Goal: Information Seeking & Learning: Learn about a topic

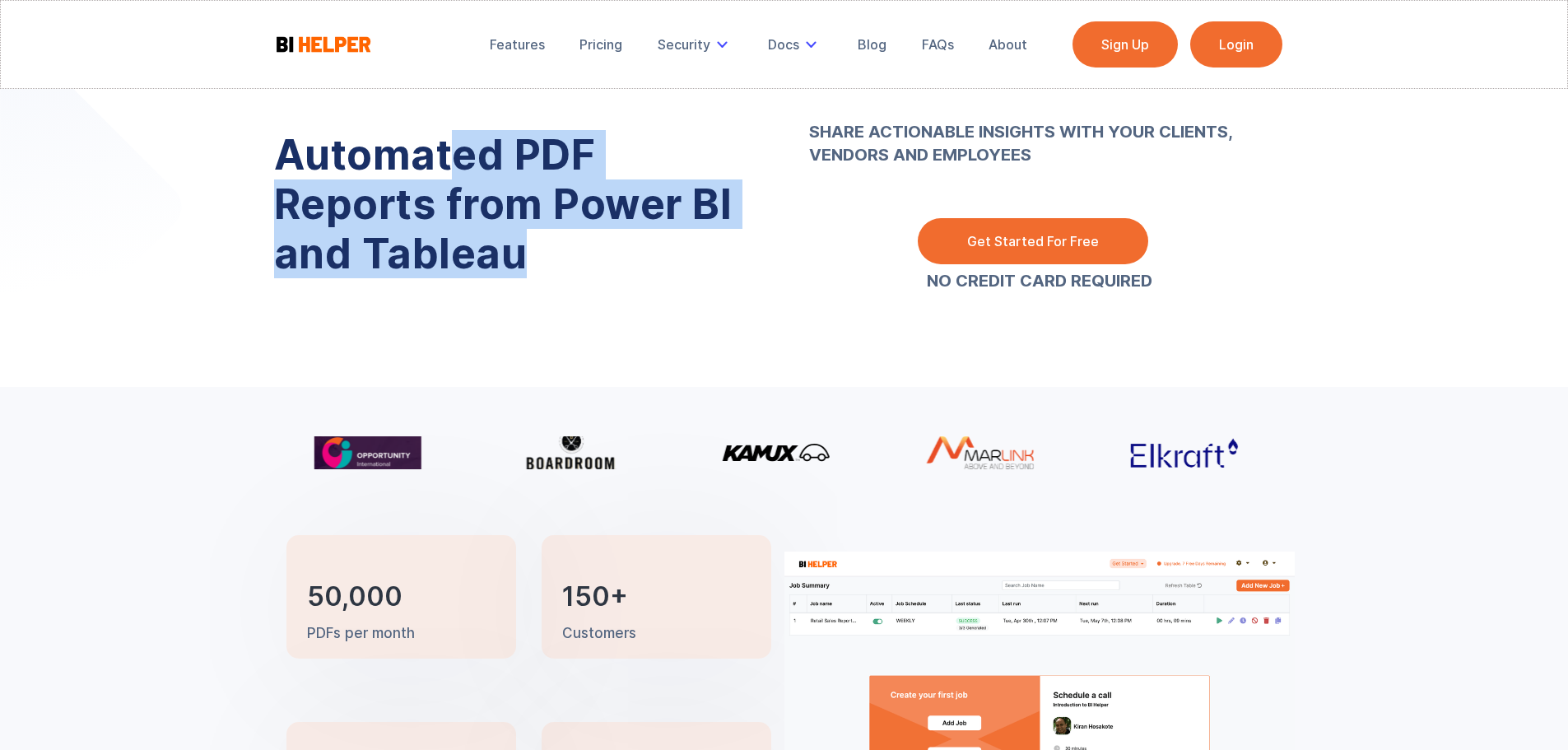
drag, startPoint x: 471, startPoint y: 151, endPoint x: 601, endPoint y: 268, distance: 174.9
click at [601, 268] on h1 "Automated PDF Reports from Power BI and Tableau" at bounding box center [516, 204] width 485 height 148
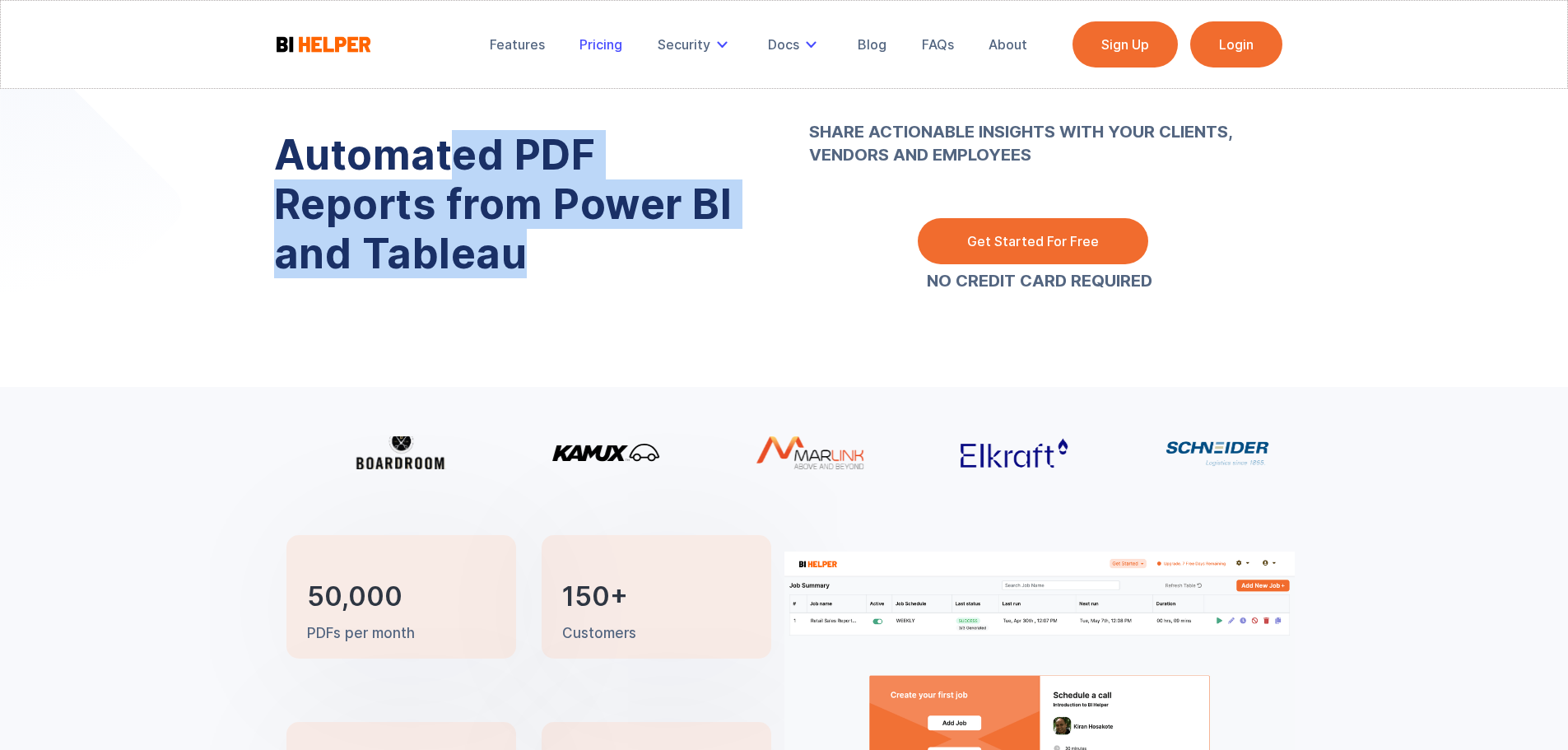
click at [597, 59] on link "Pricing" at bounding box center [600, 45] width 66 height 36
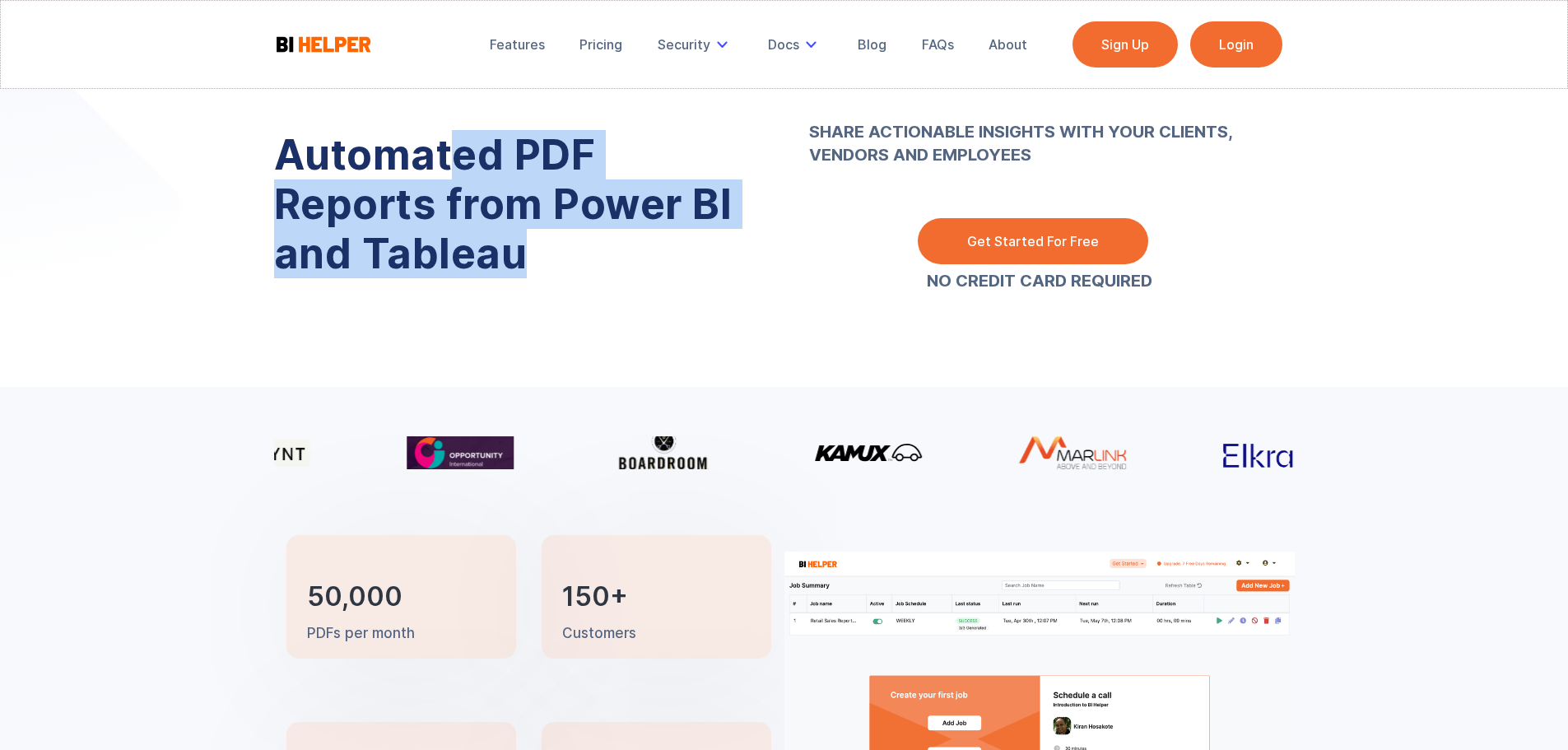
drag, startPoint x: 462, startPoint y: 143, endPoint x: 454, endPoint y: 138, distance: 9.4
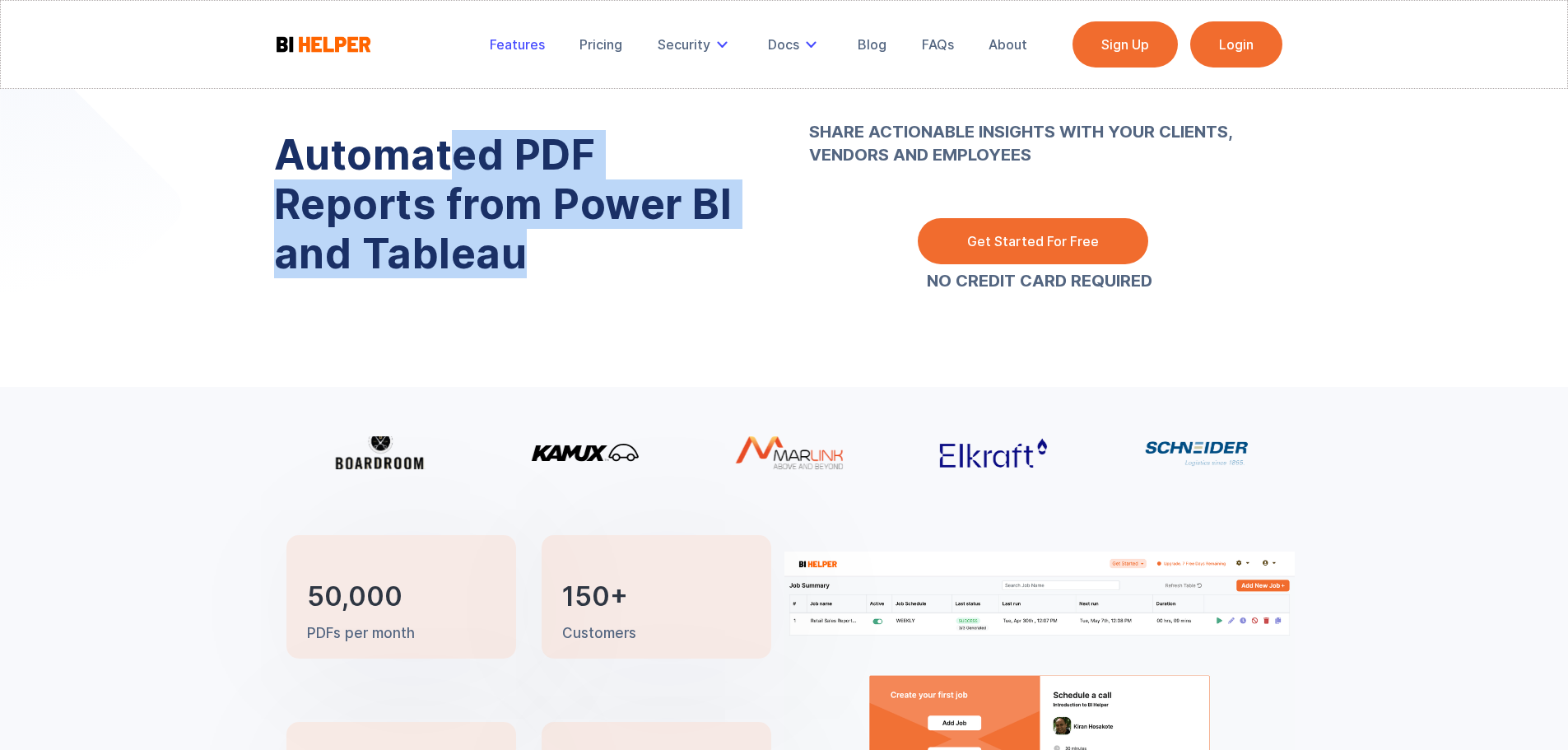
click at [495, 48] on div "Features" at bounding box center [518, 44] width 56 height 16
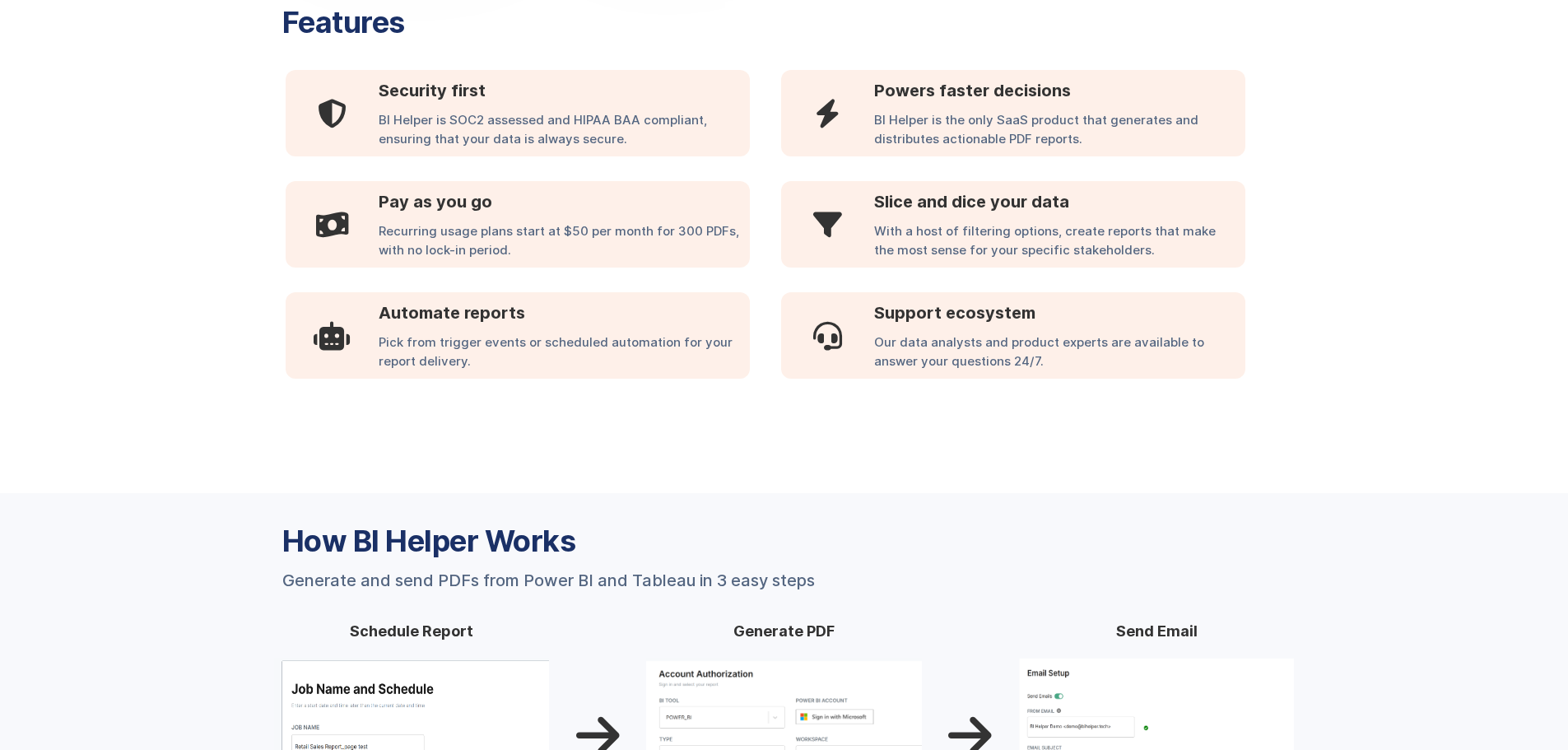
scroll to position [956, 0]
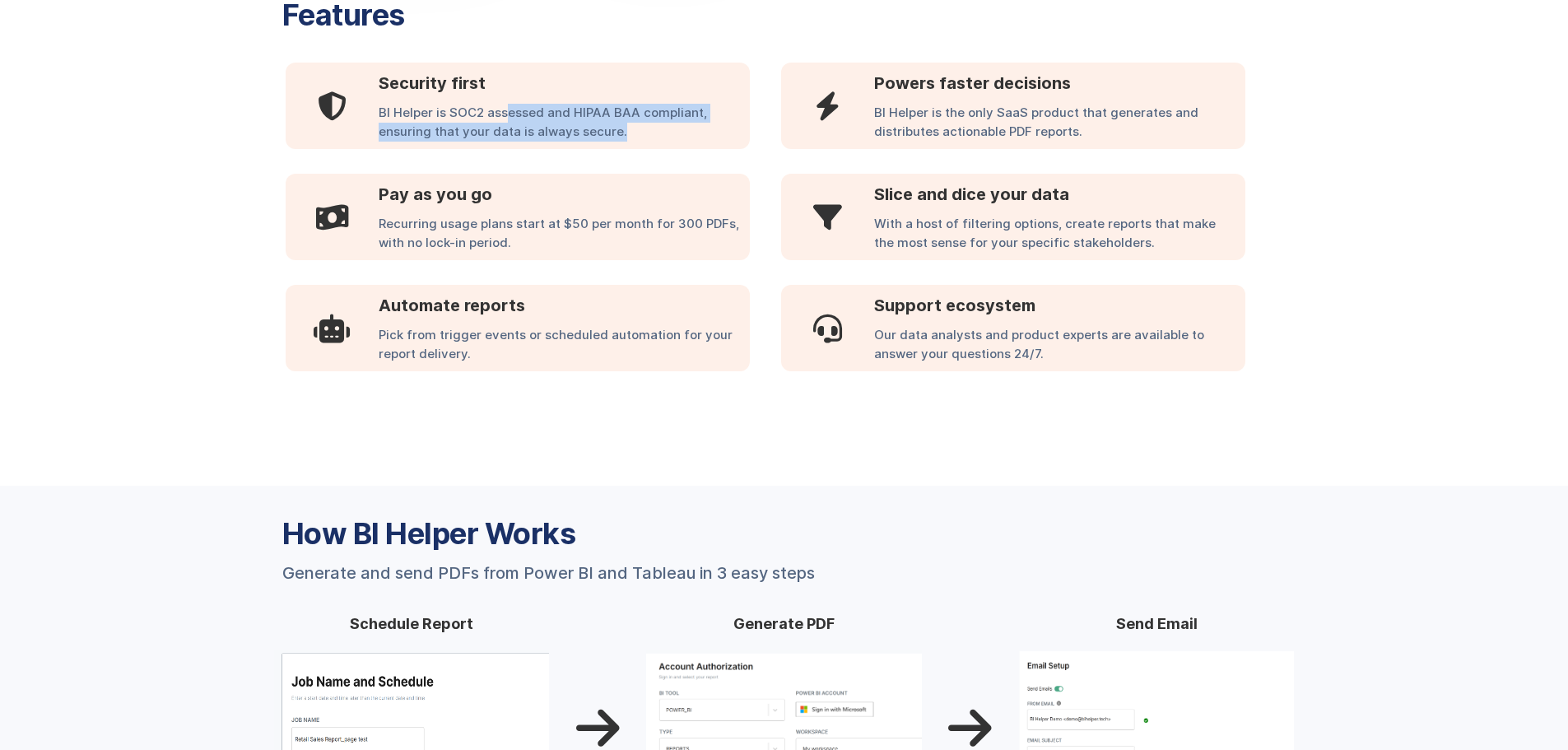
drag, startPoint x: 503, startPoint y: 119, endPoint x: 620, endPoint y: 133, distance: 117.8
click at [620, 133] on div "BI Helper is SOC2 assessed and HIPAA BAA compliant, ensuring that your data is …" at bounding box center [565, 125] width 371 height 45
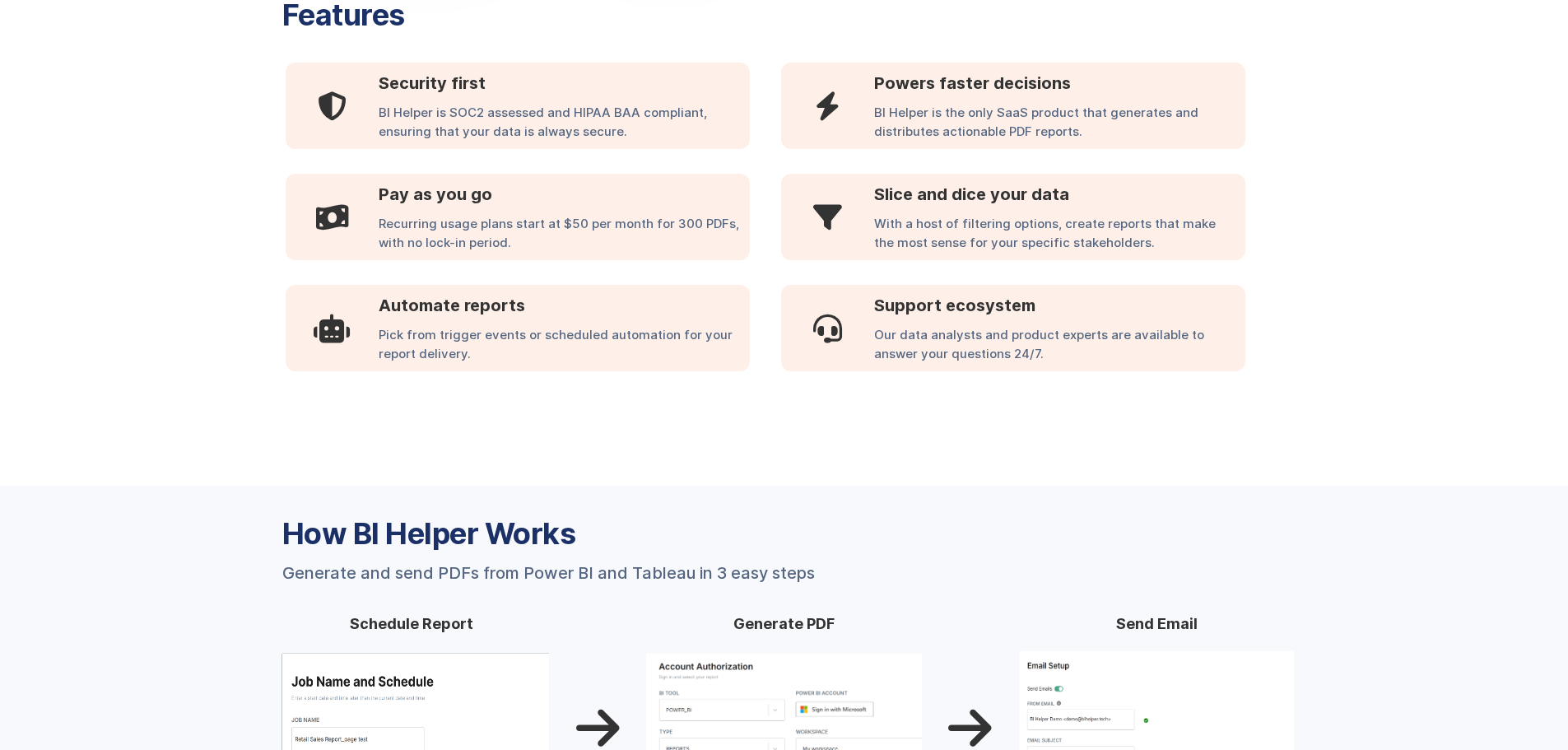
click at [996, 134] on div "BI Helper is the only SaaS product that generates and distributes actionable PD…" at bounding box center [1060, 125] width 371 height 45
click at [1007, 228] on div "With a host of filtering options, create reports that make the most sense for y…" at bounding box center [1060, 237] width 371 height 45
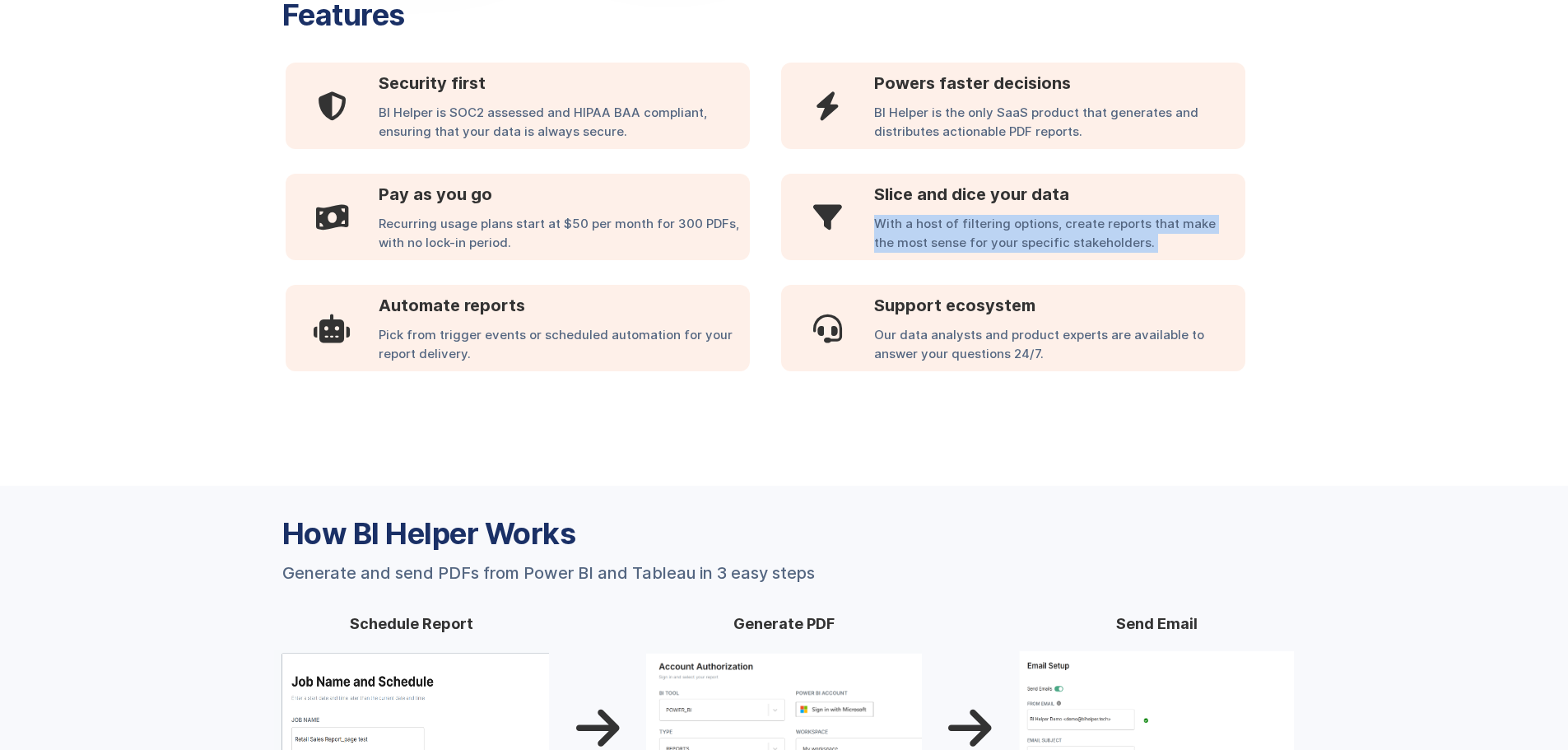
click at [1007, 227] on div "With a host of filtering options, create reports that make the most sense for y…" at bounding box center [1060, 237] width 371 height 45
click at [1064, 336] on div "Our data analysts and product experts are available to answer your questions 24…" at bounding box center [1060, 349] width 371 height 45
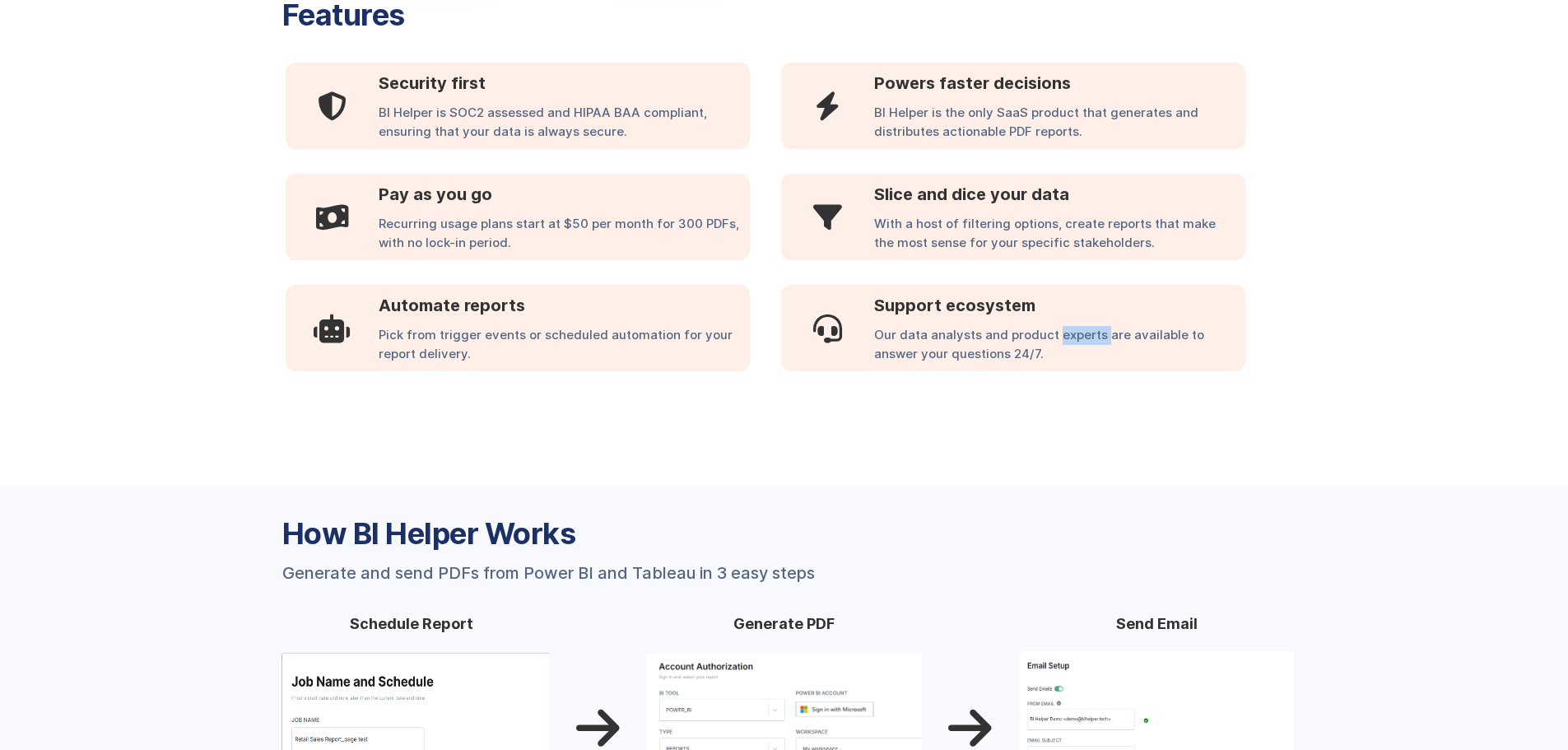
click at [1064, 336] on div "Our data analysts and product experts are available to answer your questions 24…" at bounding box center [1060, 349] width 371 height 45
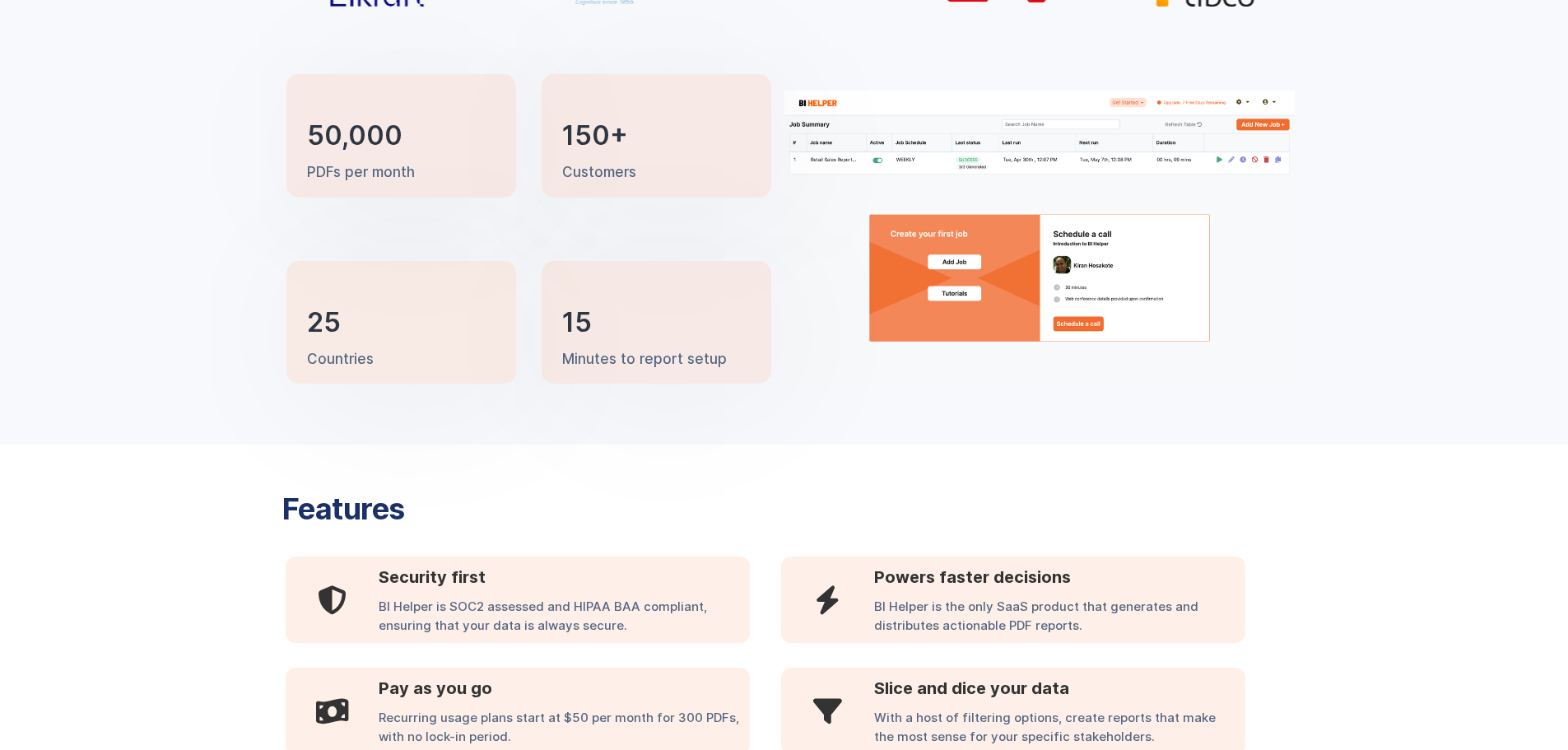
scroll to position [0, 0]
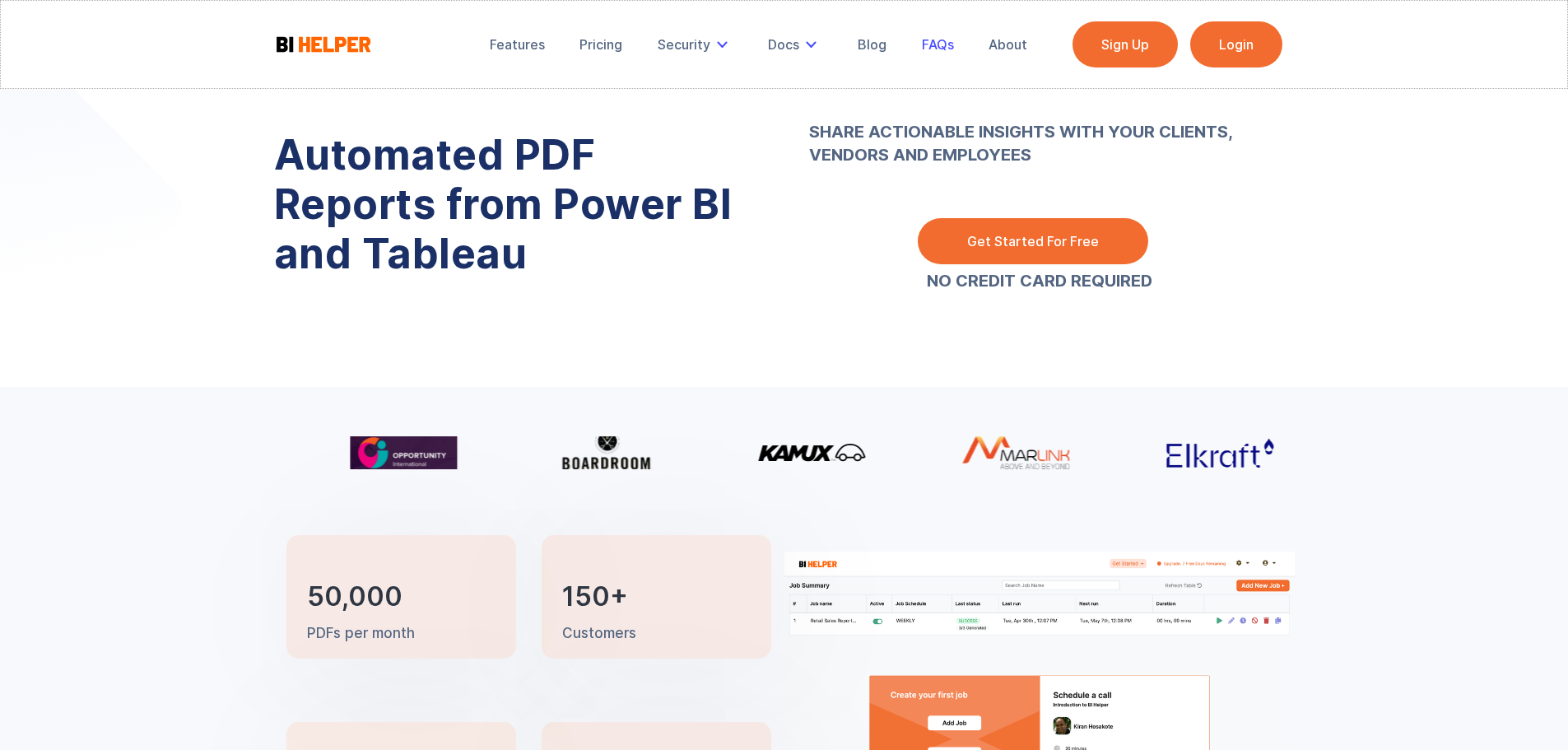
click at [927, 39] on div "FAQs" at bounding box center [938, 44] width 33 height 16
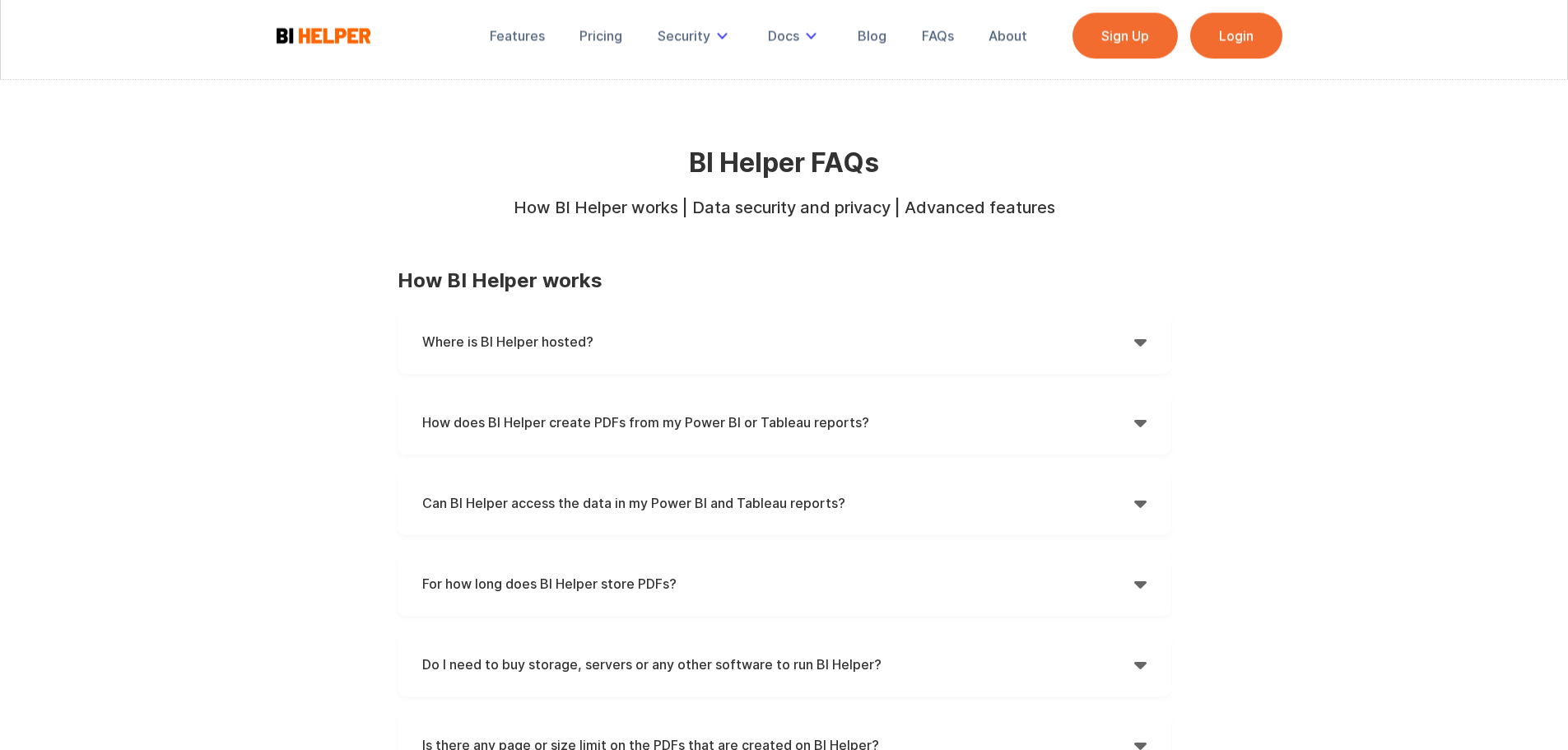
click at [684, 319] on div "Where is BI Helper hosted?  BI Helper is hosted on Amazon Web Services (AWS) i…" at bounding box center [784, 341] width 773 height 64
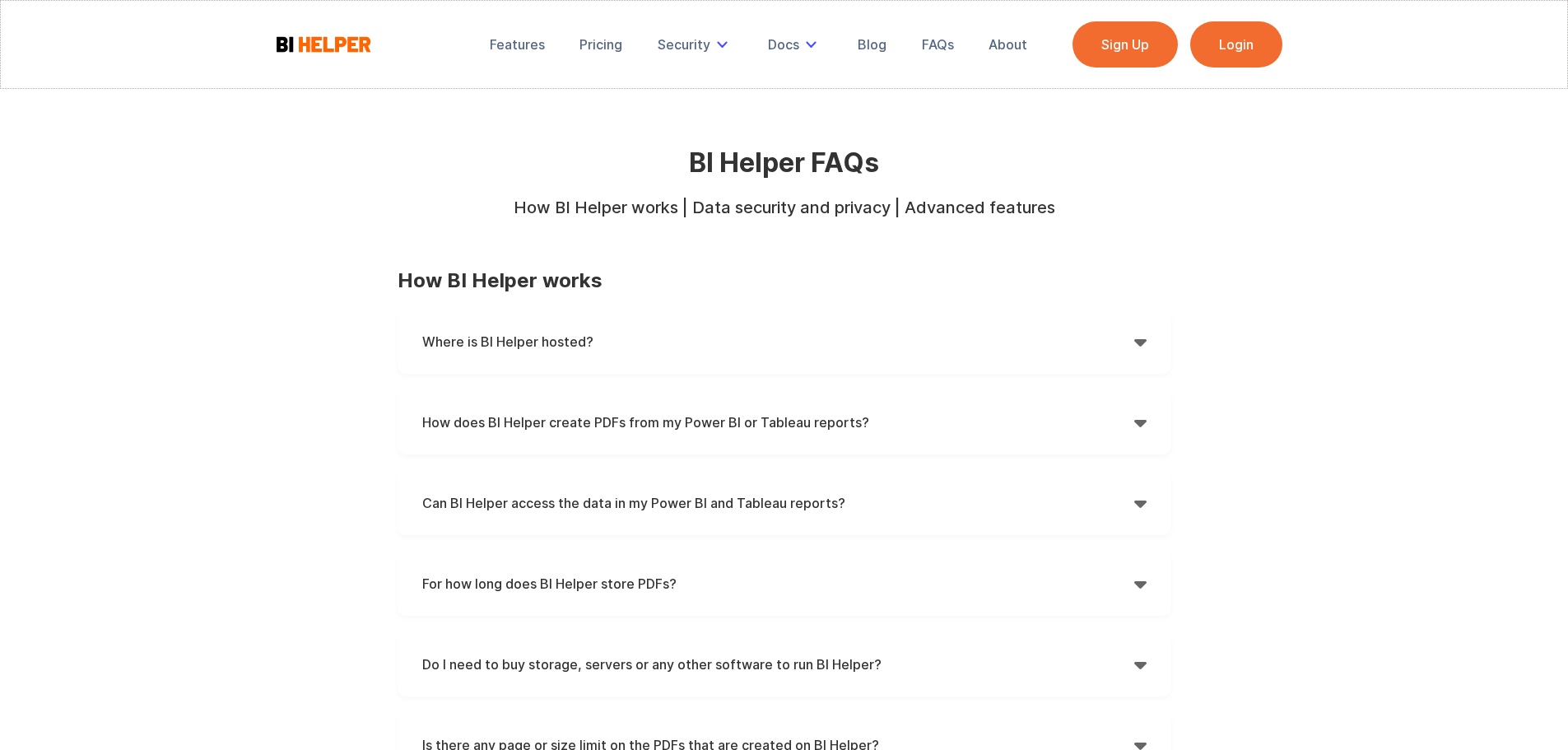
click at [685, 333] on h4 "Where is BI Helper hosted?" at bounding box center [778, 342] width 712 height 25
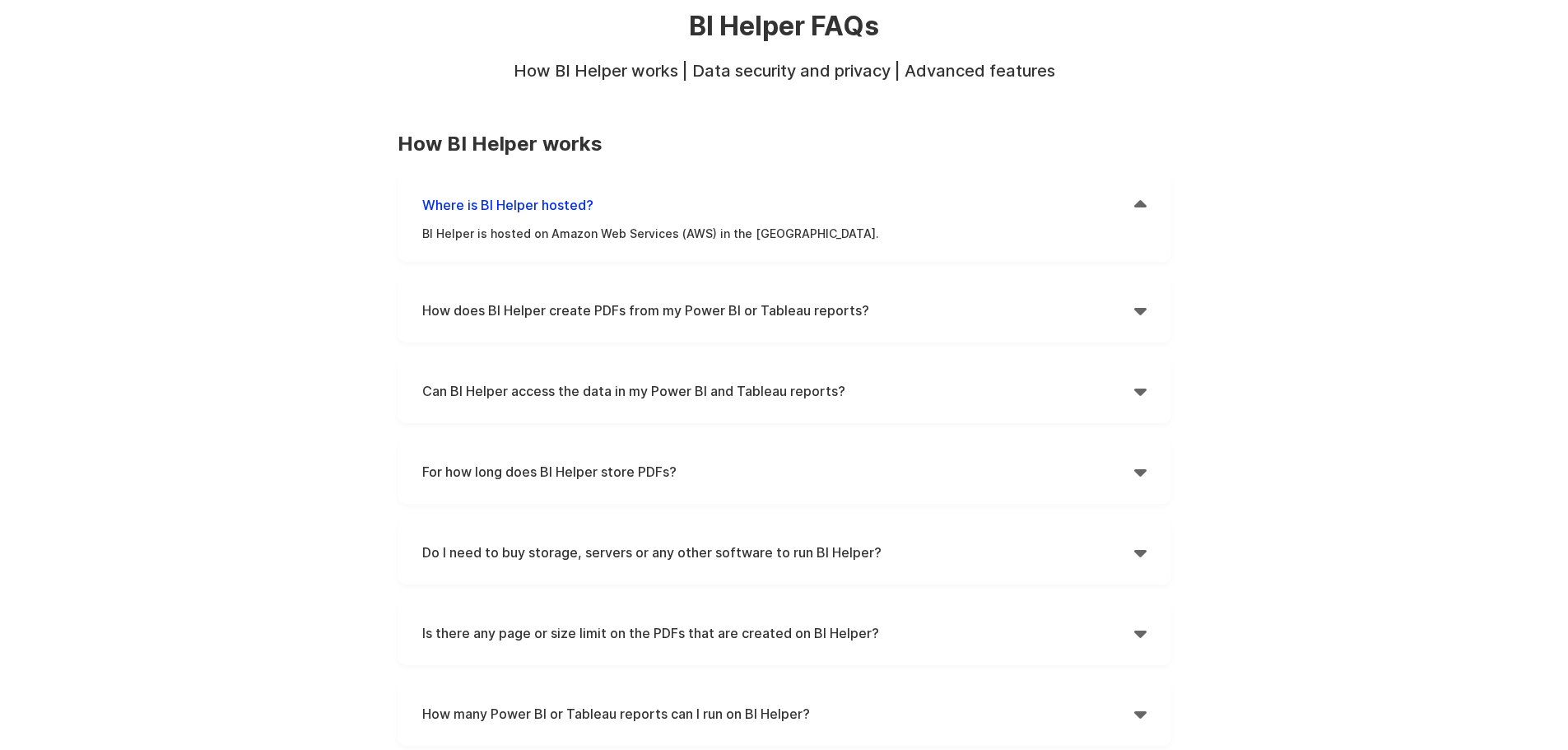
scroll to position [165, 0]
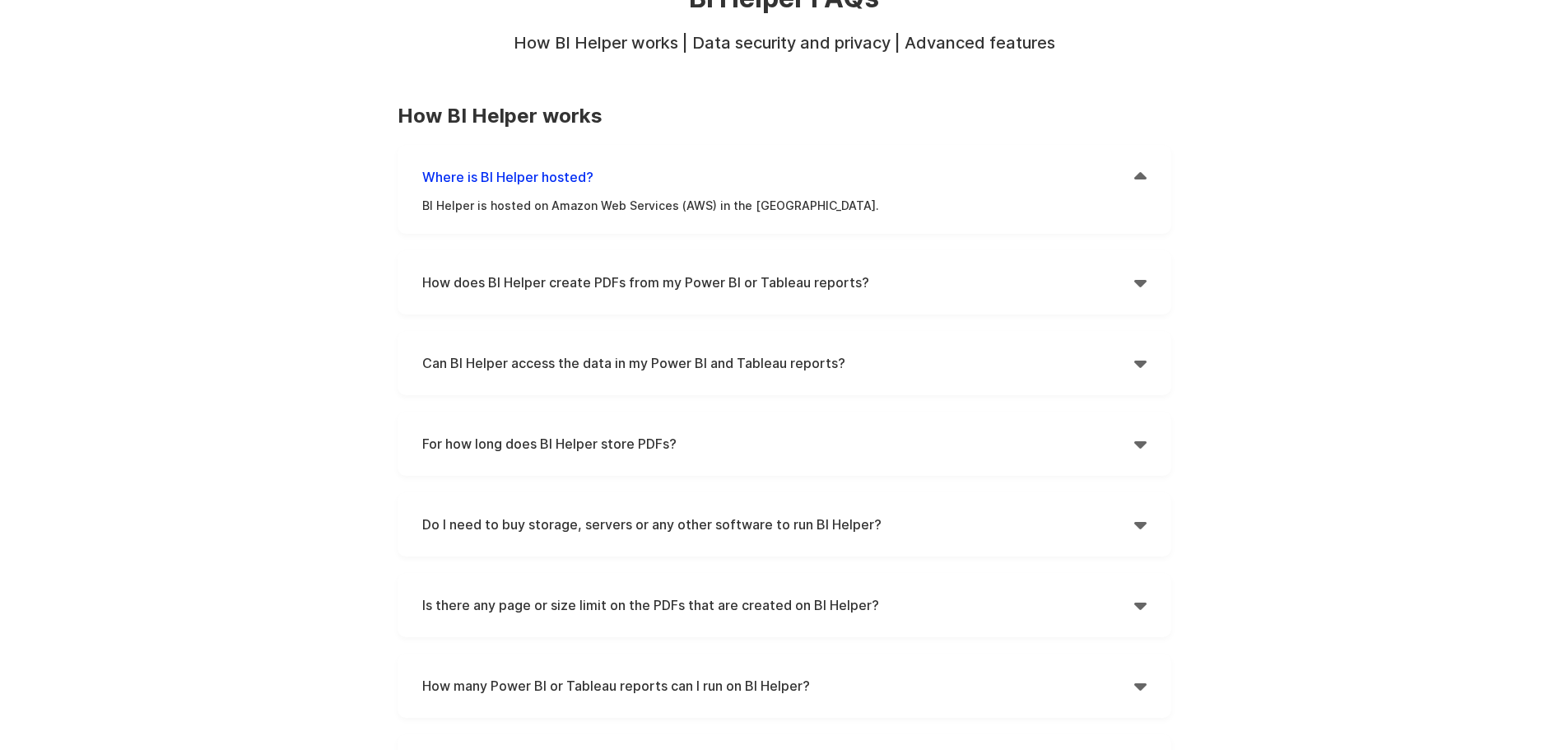
click at [705, 275] on strong "How does BI Helper create PDFs from my Power BI or Tableau reports?" at bounding box center [645, 282] width 447 height 16
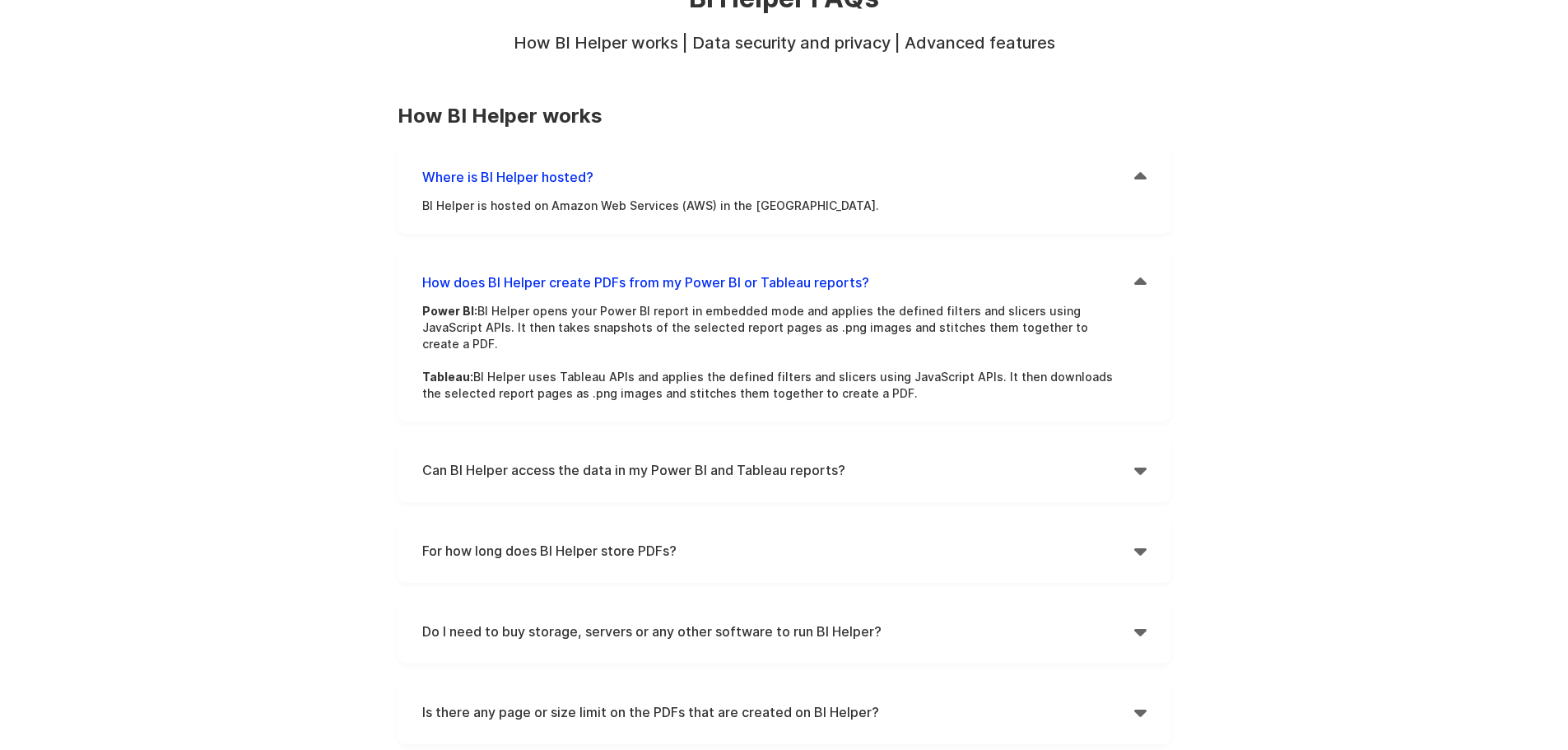
drag, startPoint x: 920, startPoint y: 385, endPoint x: 406, endPoint y: 307, distance: 519.9
click at [406, 307] on div "How does BI Helper create PDFs from my Power BI or Tableau reports?  Power BI:…" at bounding box center [784, 335] width 773 height 171
click at [540, 352] on p "Power BI: BI Helper opens your Power BI report in embedded mode and applies the…" at bounding box center [772, 352] width 700 height 99
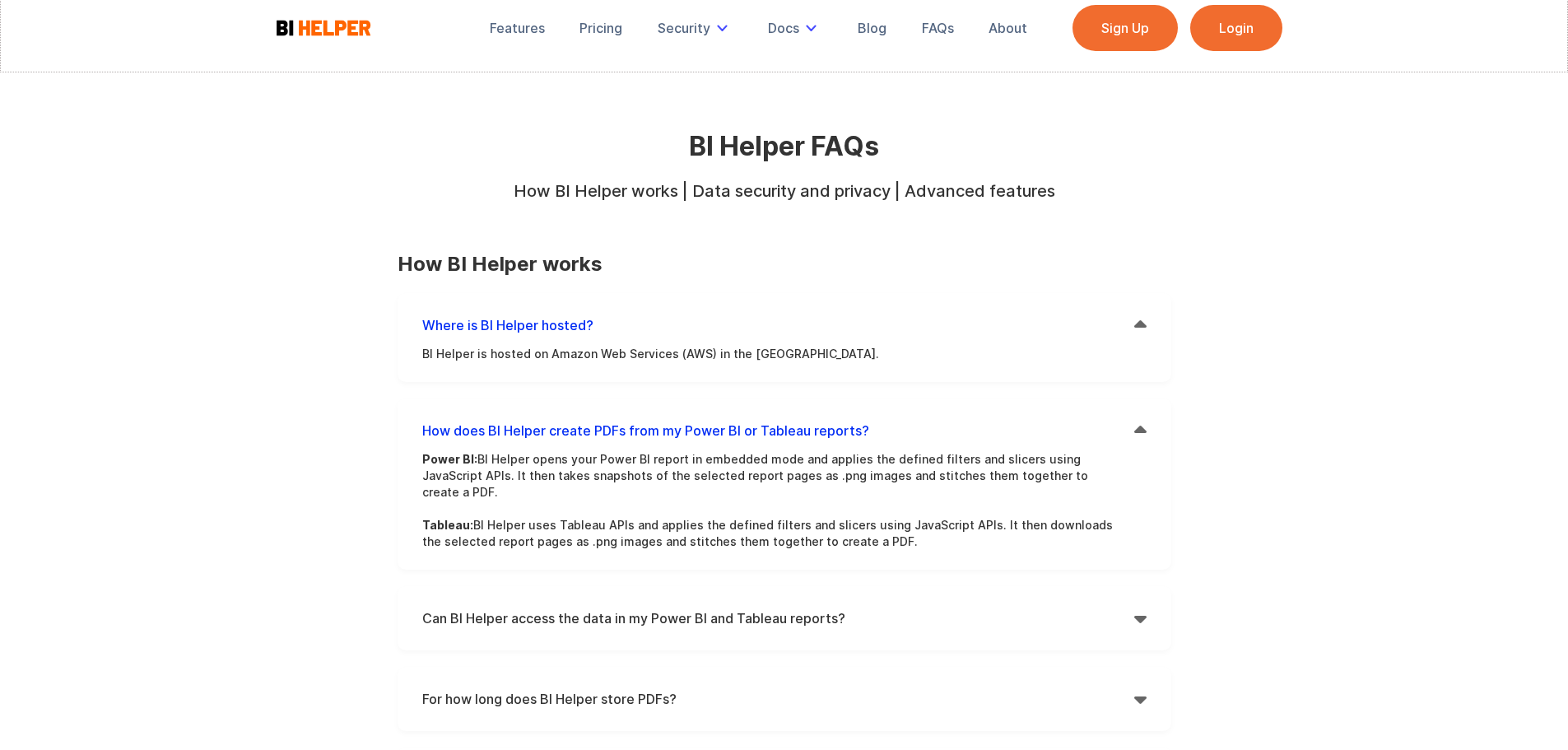
scroll to position [0, 0]
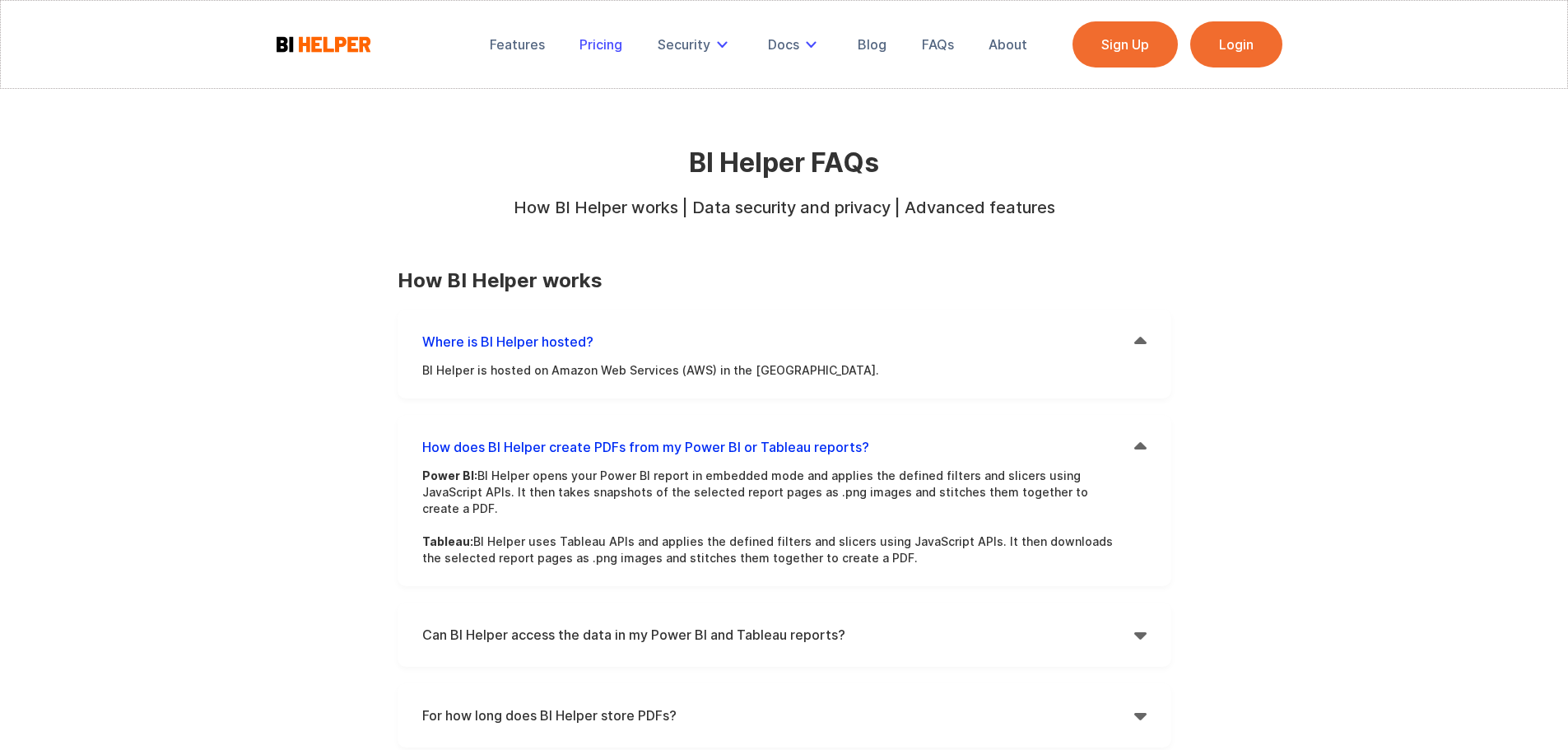
click at [607, 41] on div "Pricing" at bounding box center [600, 44] width 43 height 16
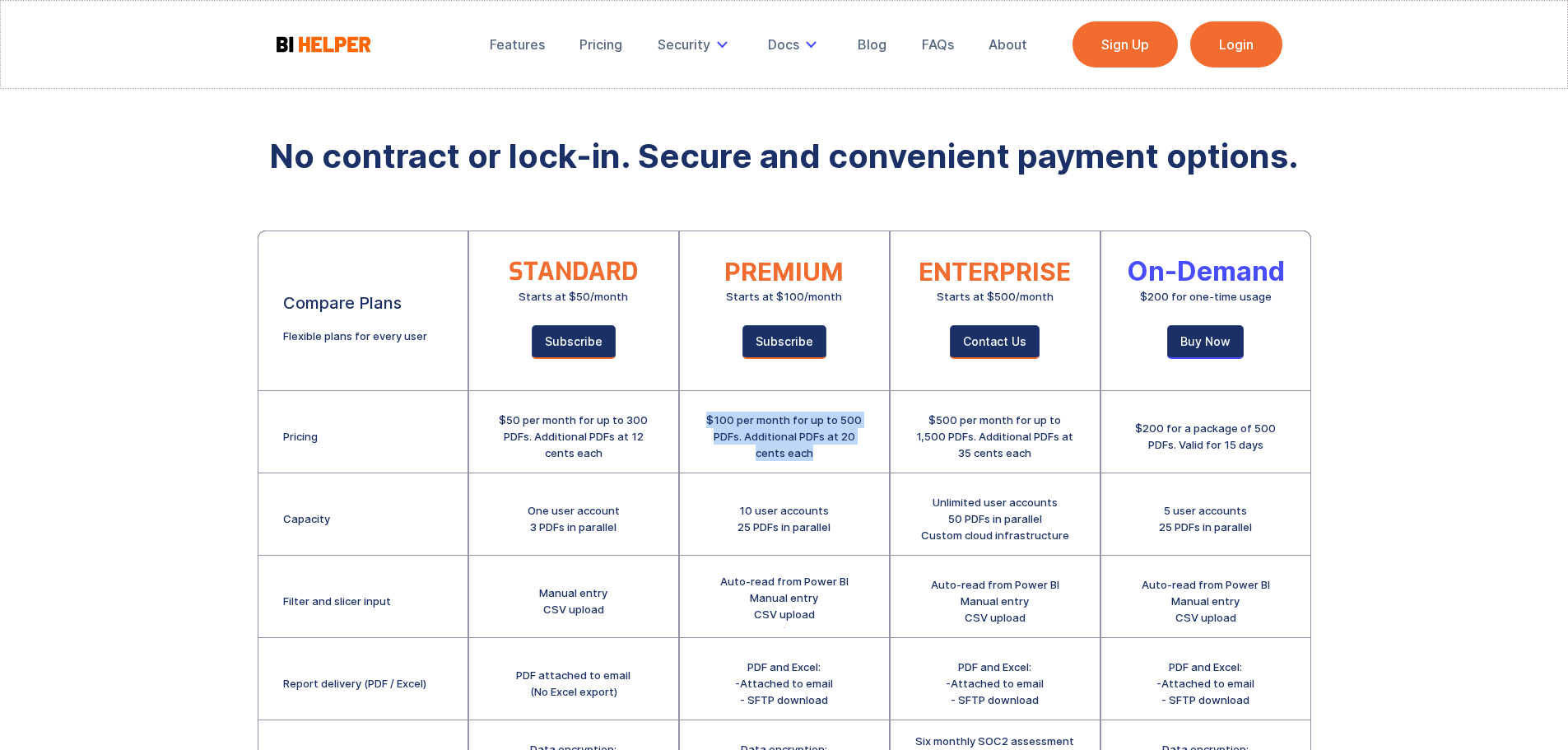
drag, startPoint x: 829, startPoint y: 453, endPoint x: 687, endPoint y: 425, distance: 144.7
click at [687, 425] on div "$100 per month for up to 500 PDFs. Additional PDFs at 20 cents each" at bounding box center [784, 433] width 209 height 82
